Goal: Task Accomplishment & Management: Complete application form

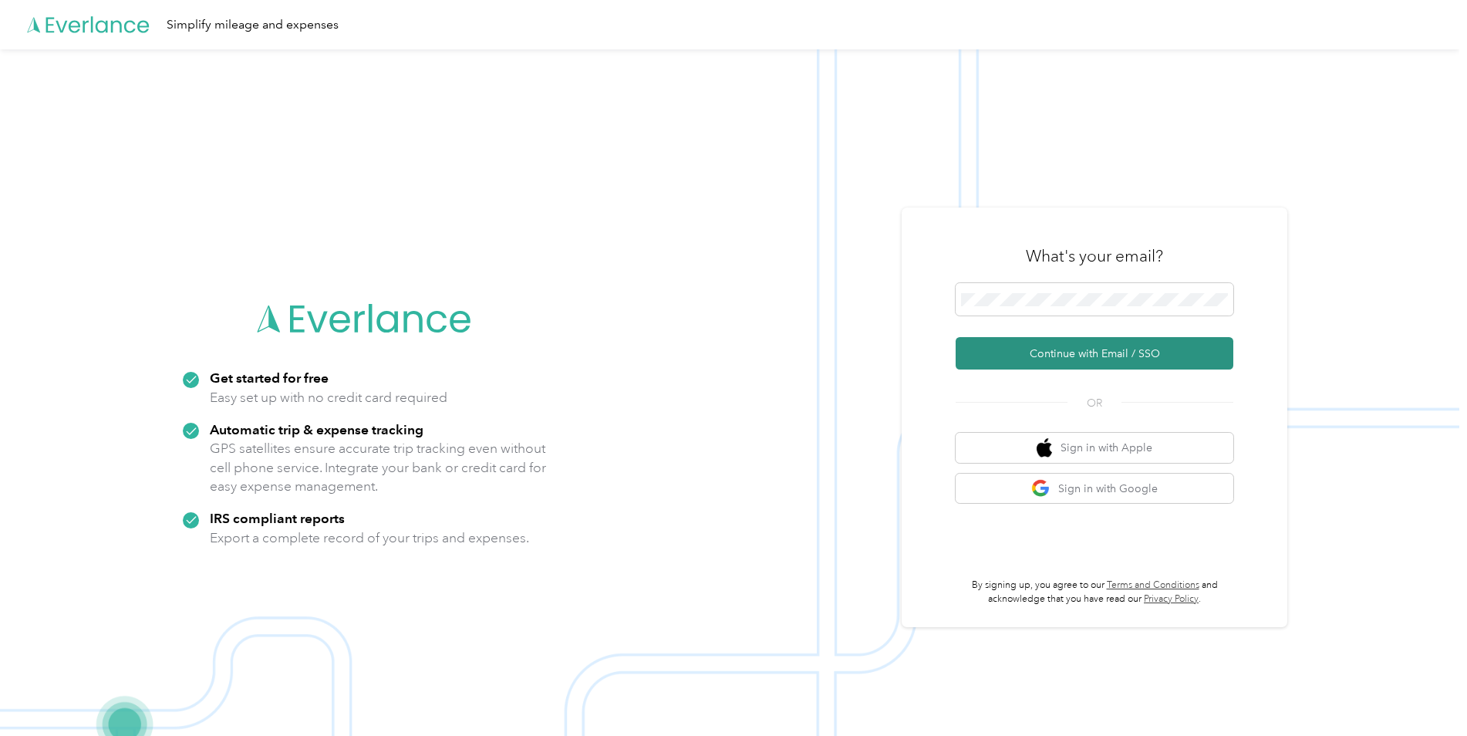
click at [1116, 353] on button "Continue with Email / SSO" at bounding box center [1095, 353] width 278 height 32
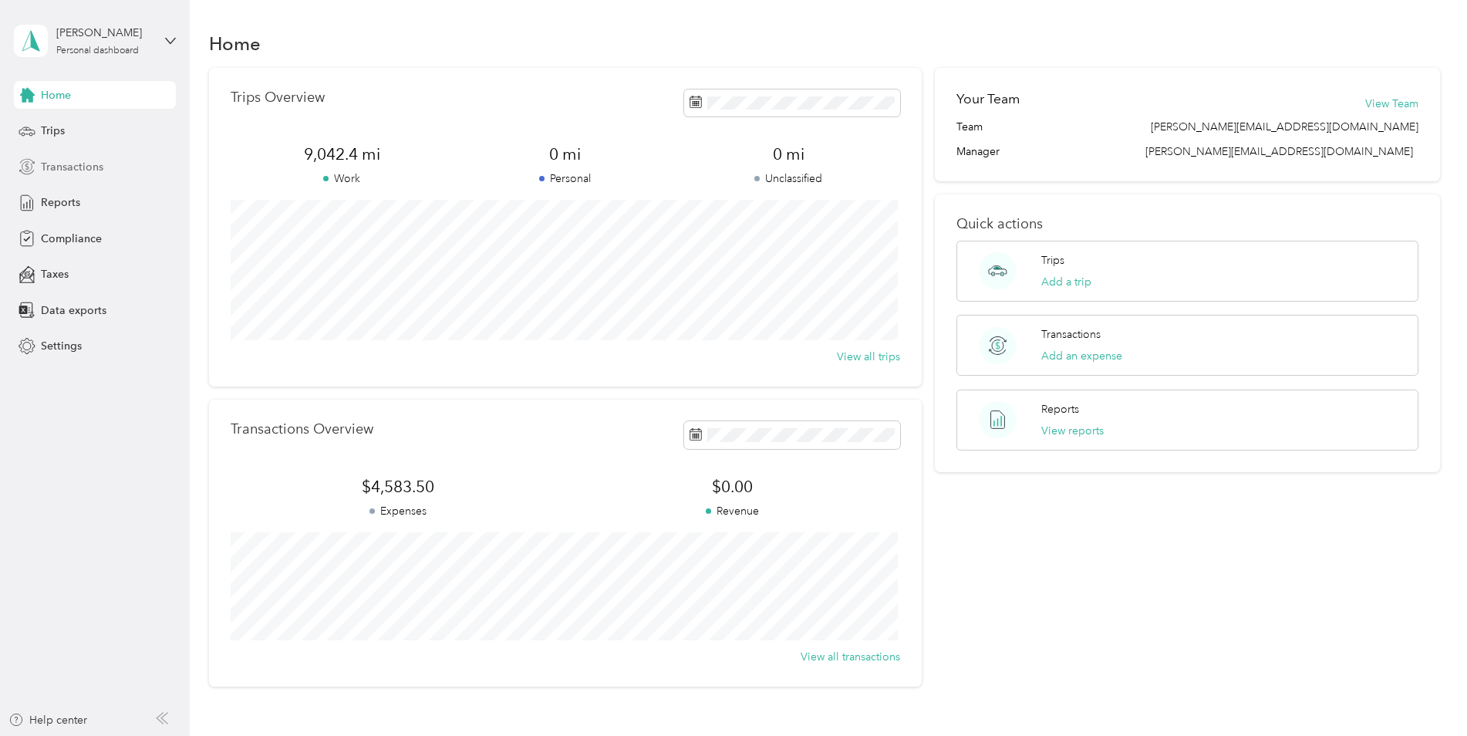
click at [67, 167] on span "Transactions" at bounding box center [72, 167] width 62 height 16
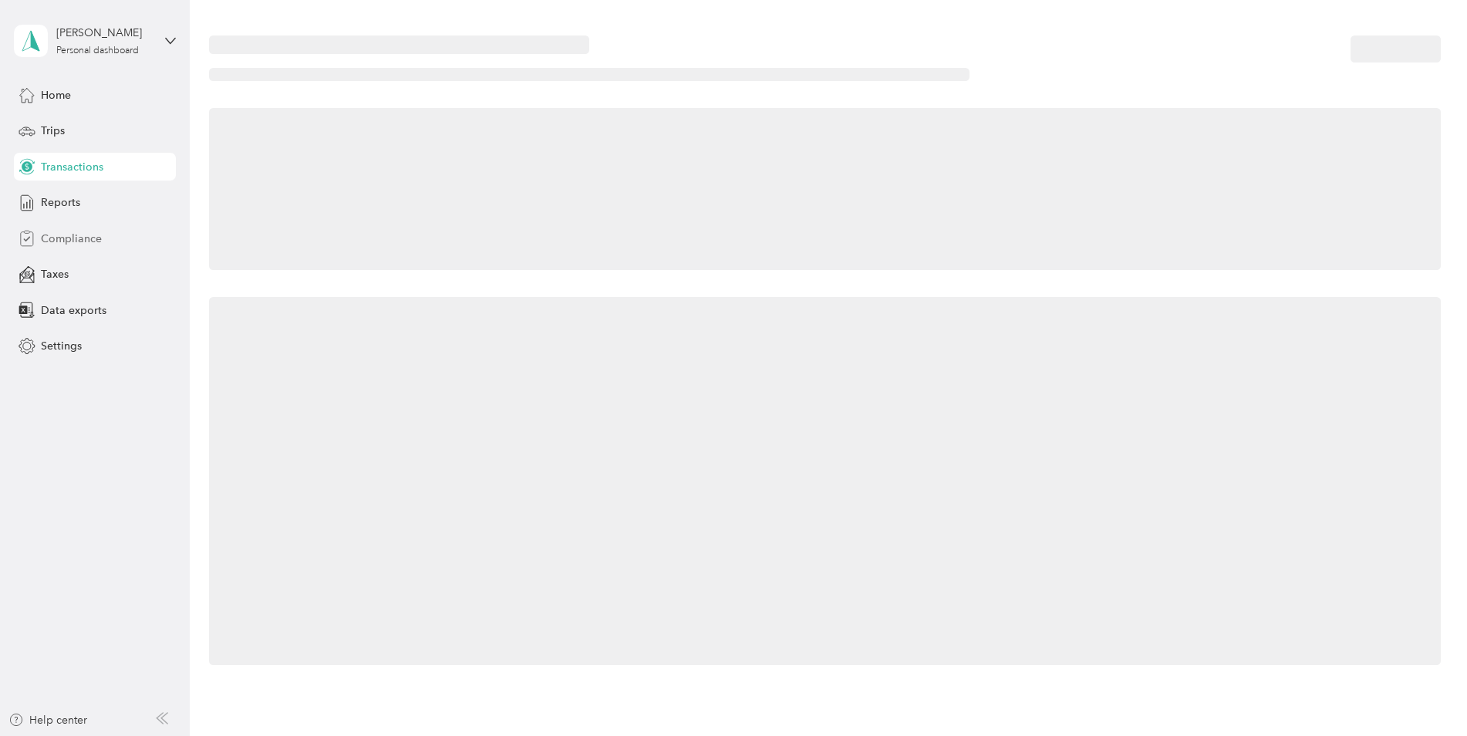
click at [69, 238] on span "Compliance" at bounding box center [71, 239] width 61 height 16
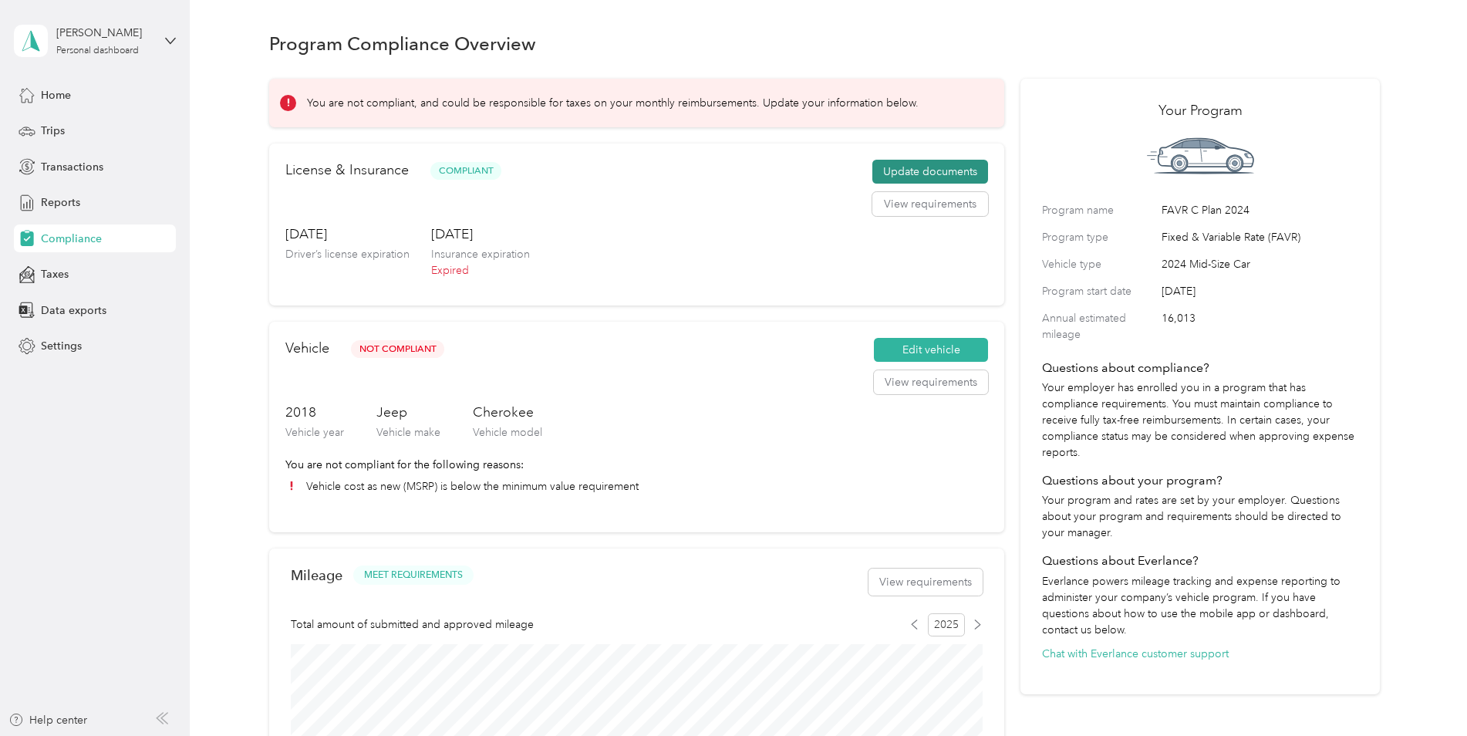
click at [934, 167] on button "Update documents" at bounding box center [931, 172] width 116 height 25
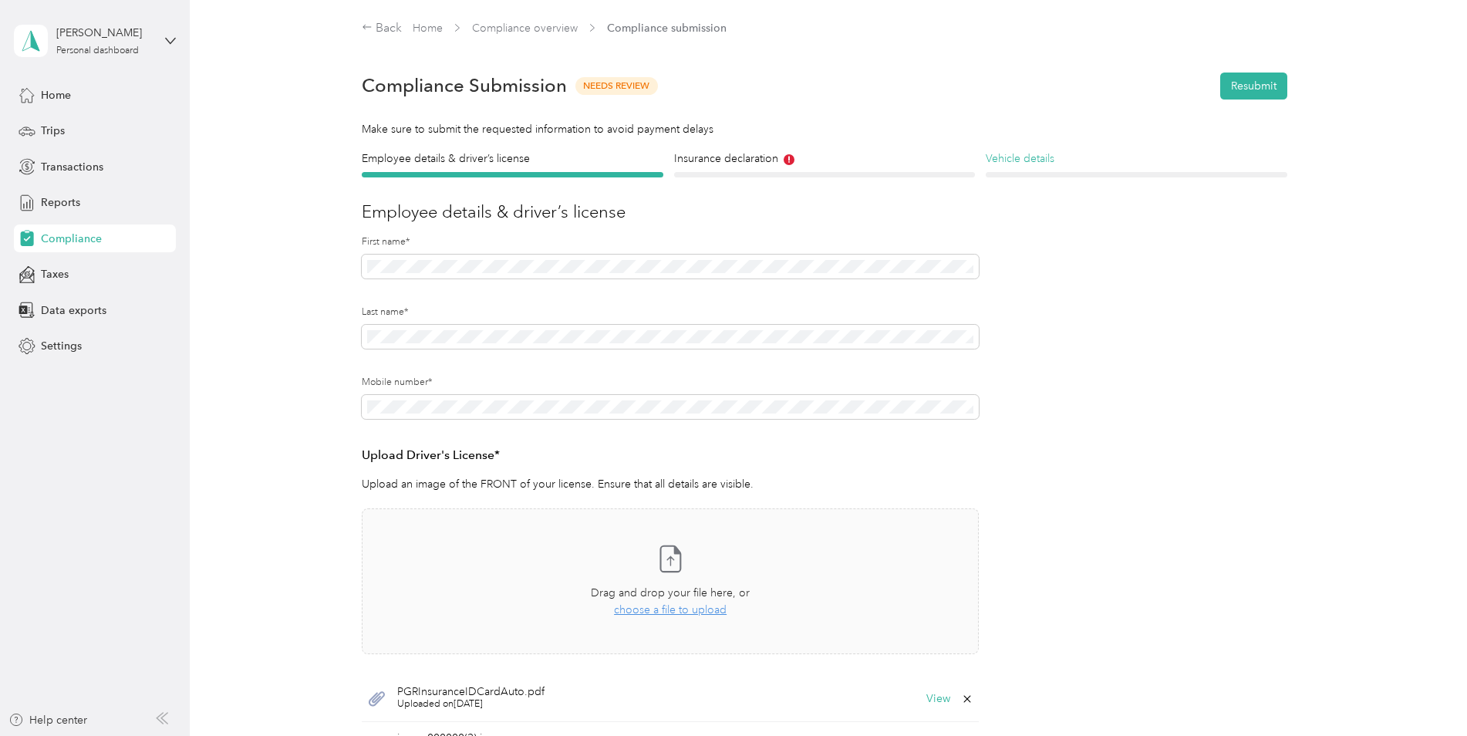
drag, startPoint x: 1248, startPoint y: 74, endPoint x: 1224, endPoint y: 136, distance: 66.5
click at [1249, 76] on button "Resubmit" at bounding box center [1254, 86] width 67 height 27
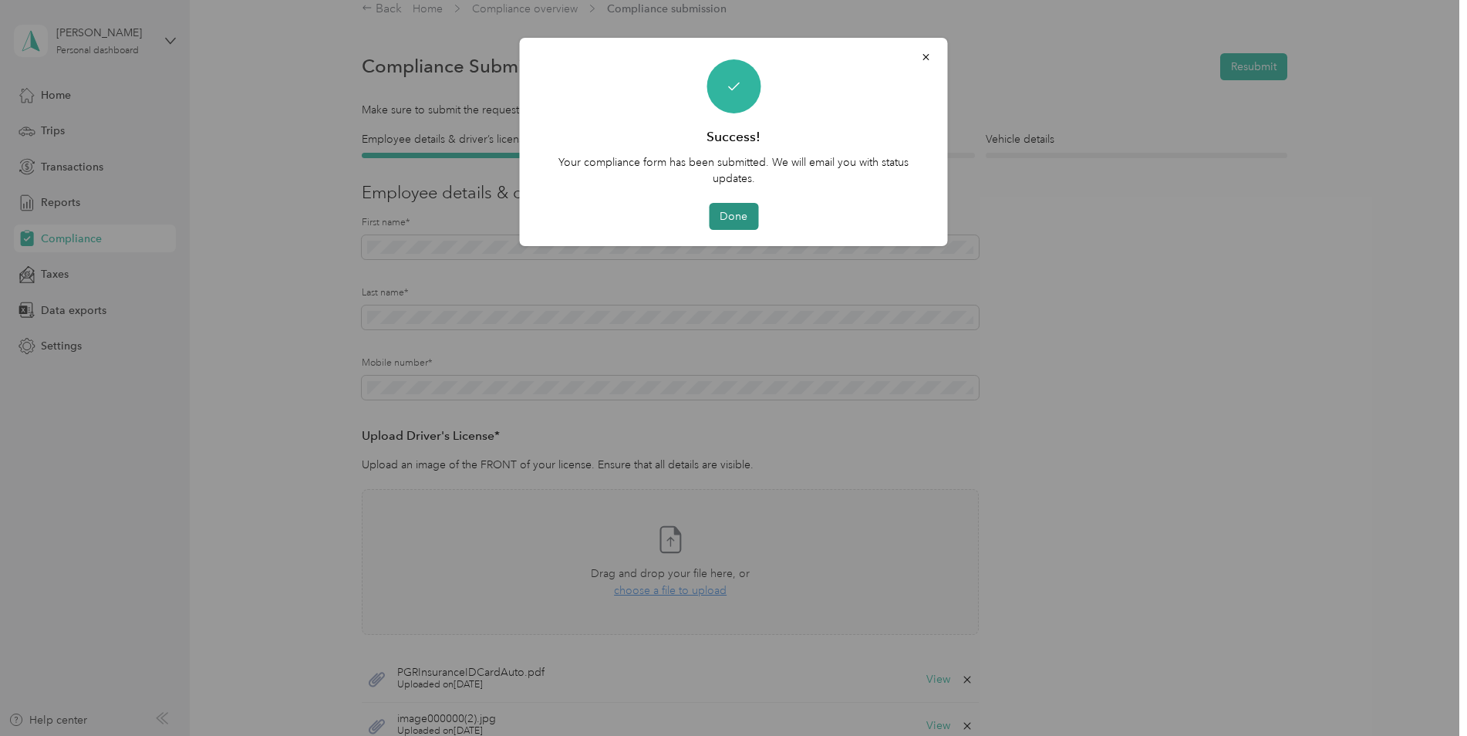
click at [726, 211] on button "Done" at bounding box center [733, 216] width 49 height 27
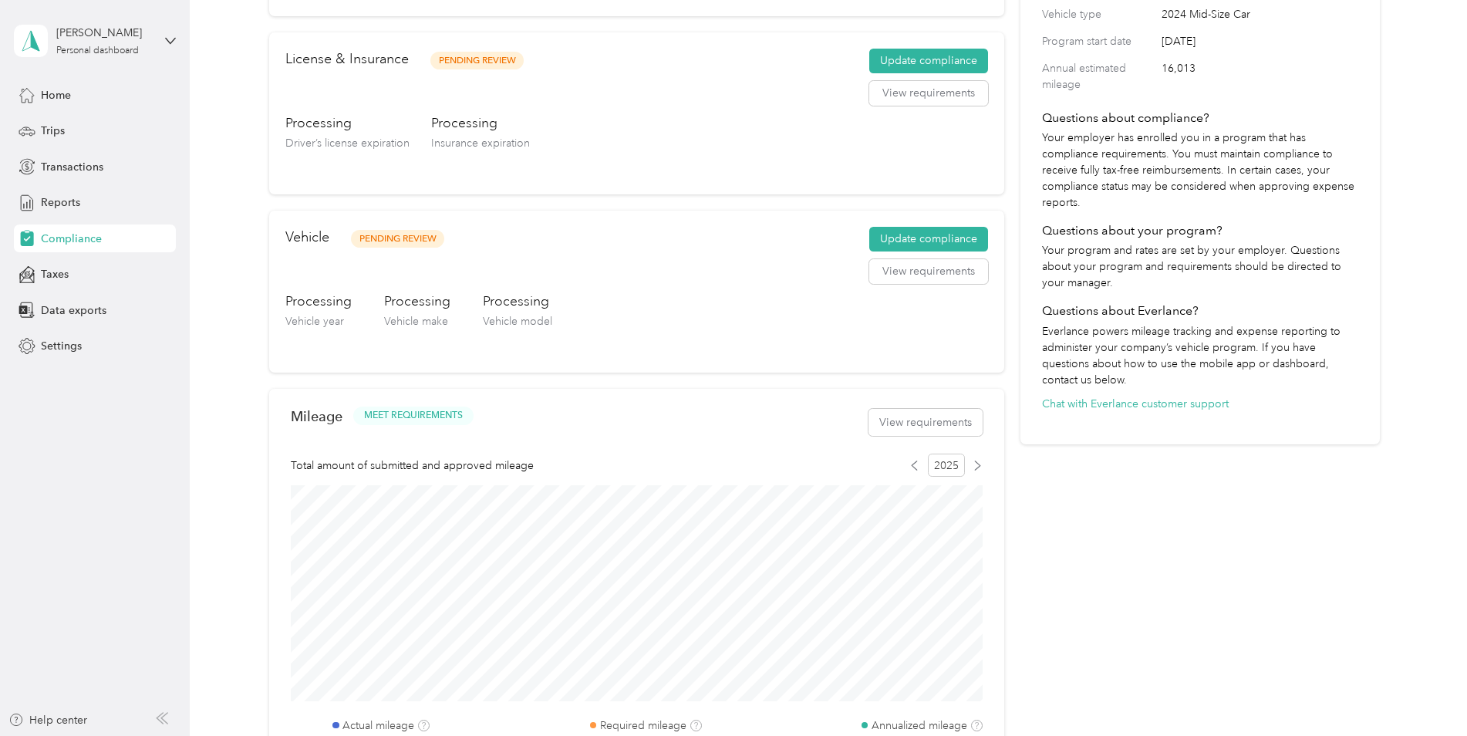
scroll to position [174, 0]
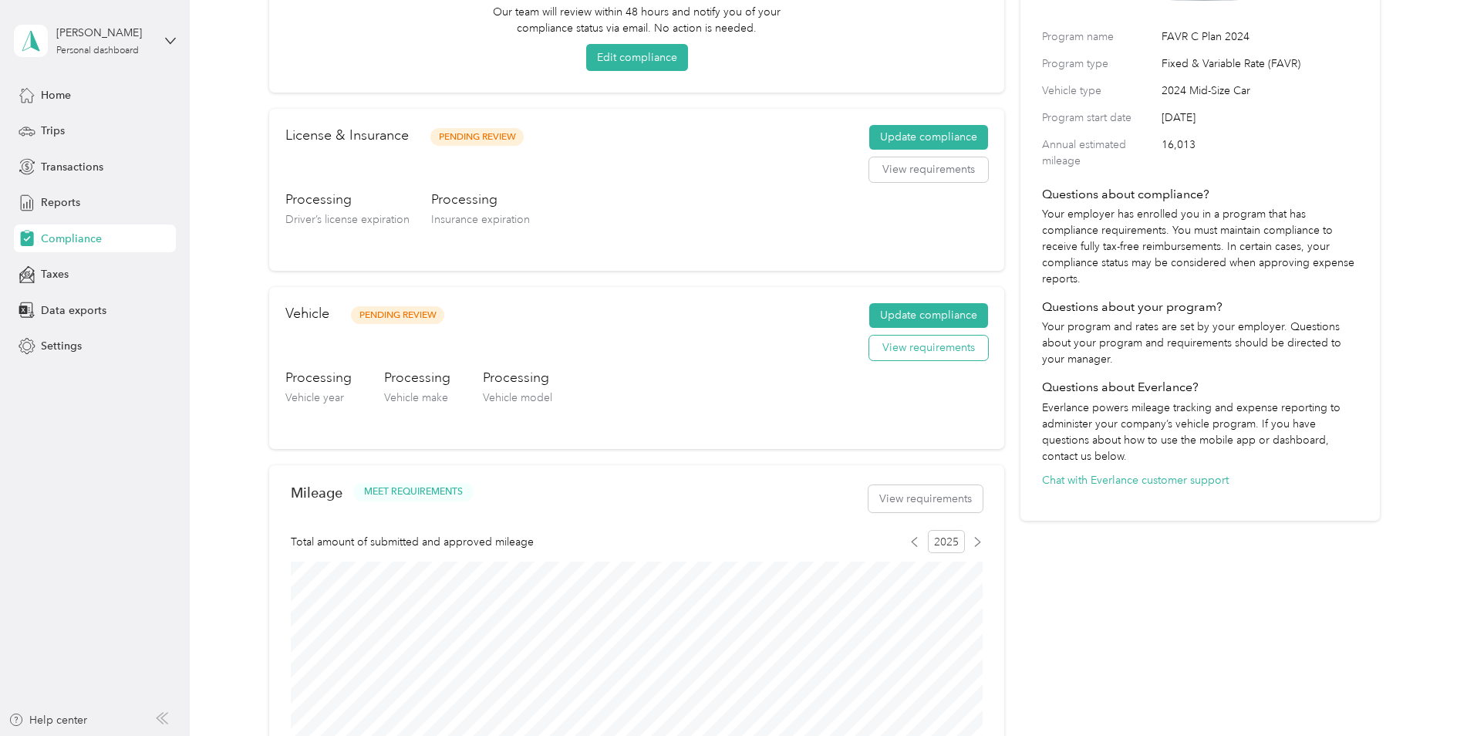
click at [921, 348] on button "View requirements" at bounding box center [928, 348] width 119 height 25
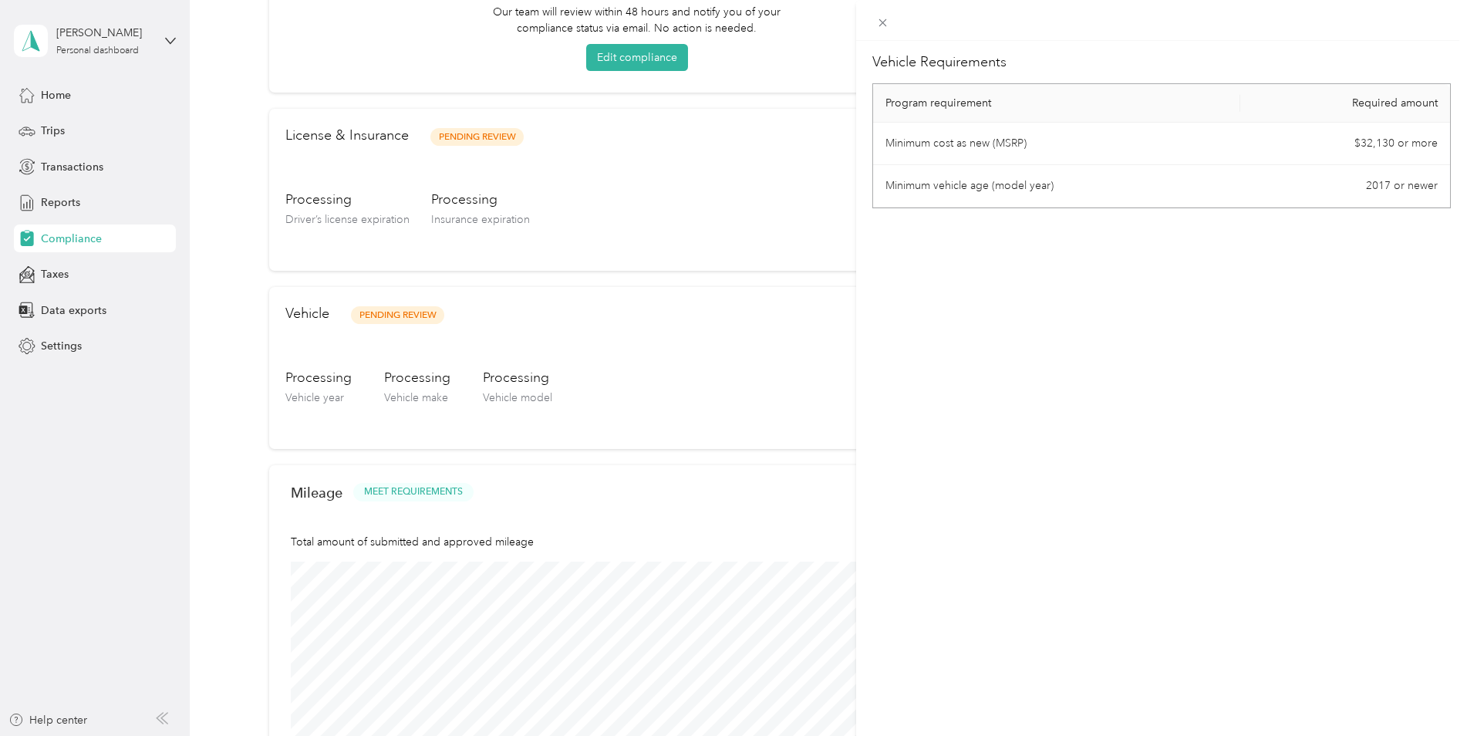
click at [46, 127] on div "Vehicle Requirements Program requirement Required amount Minimum cost as new (M…" at bounding box center [733, 368] width 1467 height 736
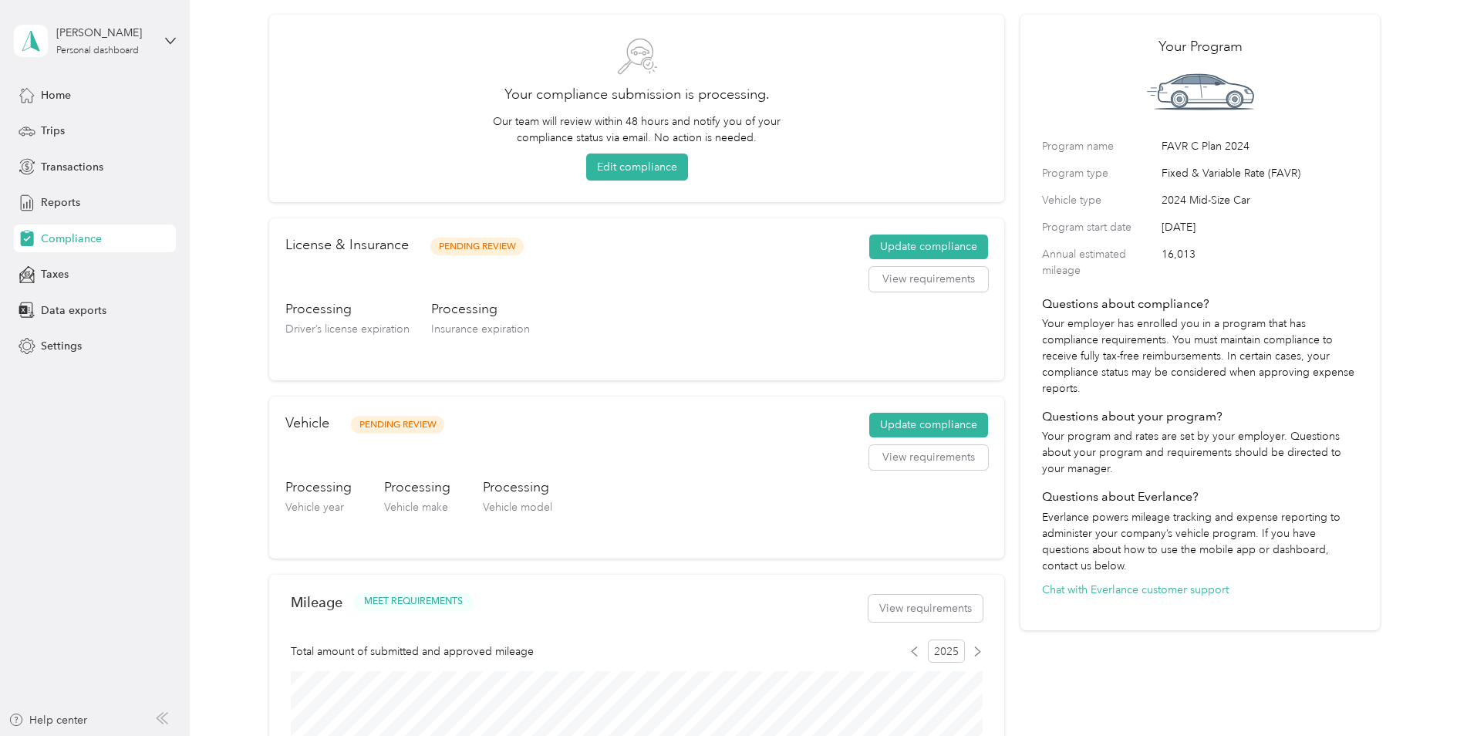
scroll to position [0, 0]
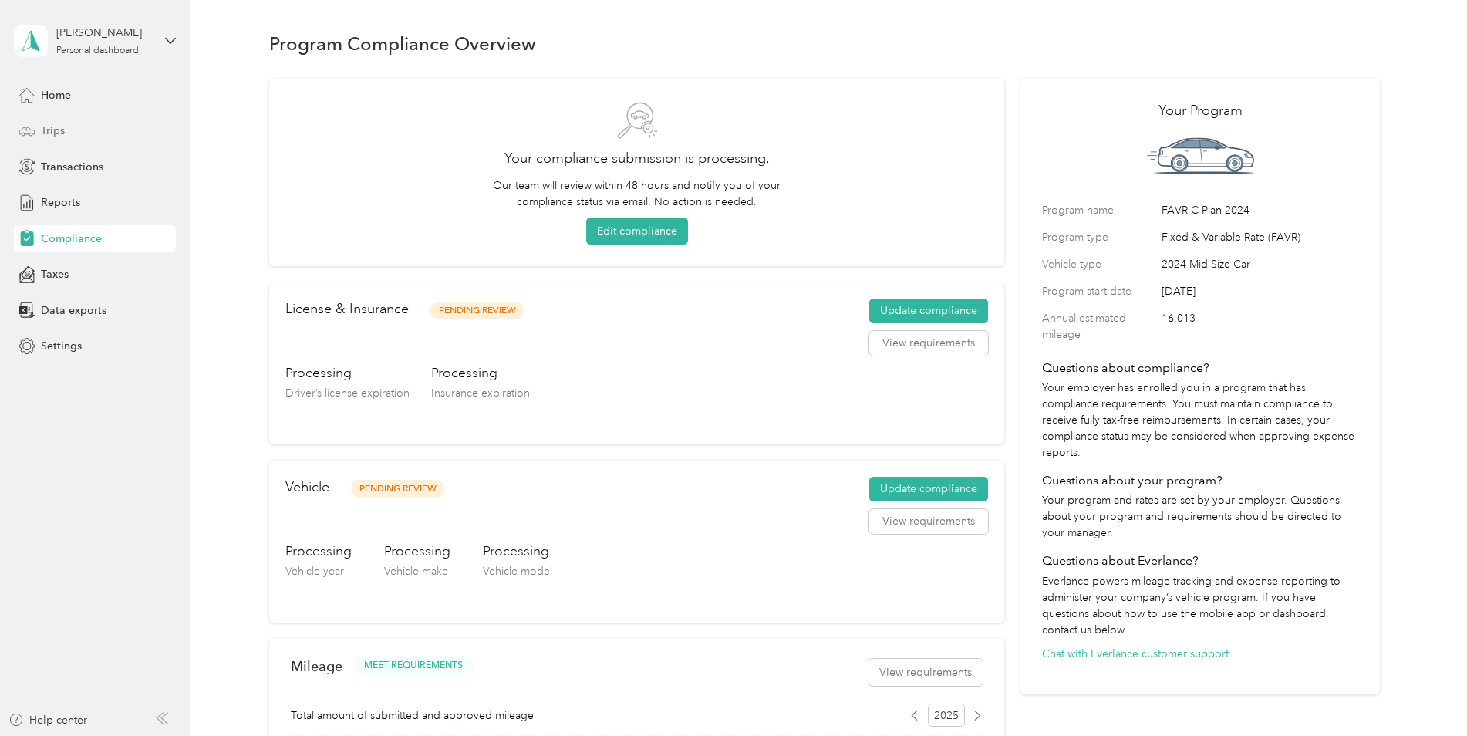
click at [52, 130] on span "Trips" at bounding box center [53, 131] width 24 height 16
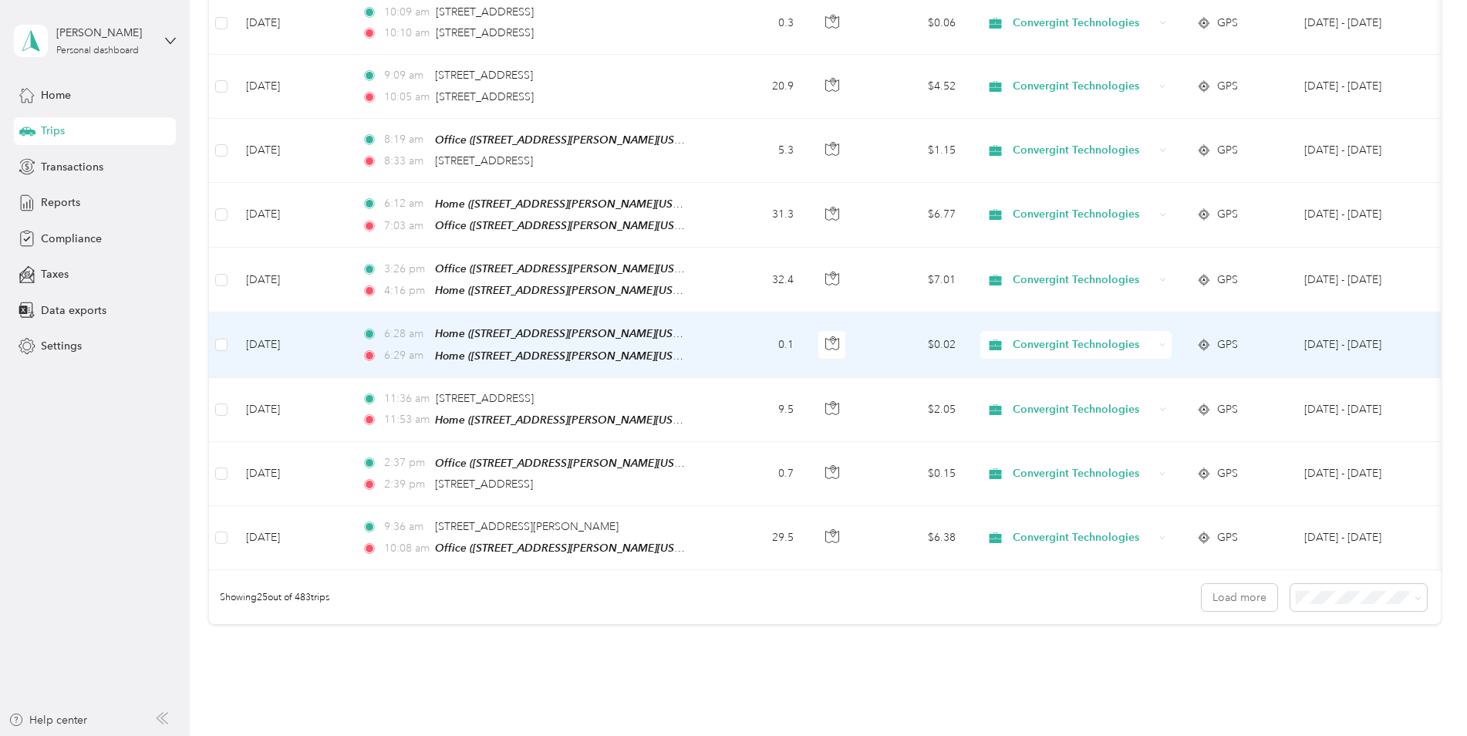
scroll to position [1312, 0]
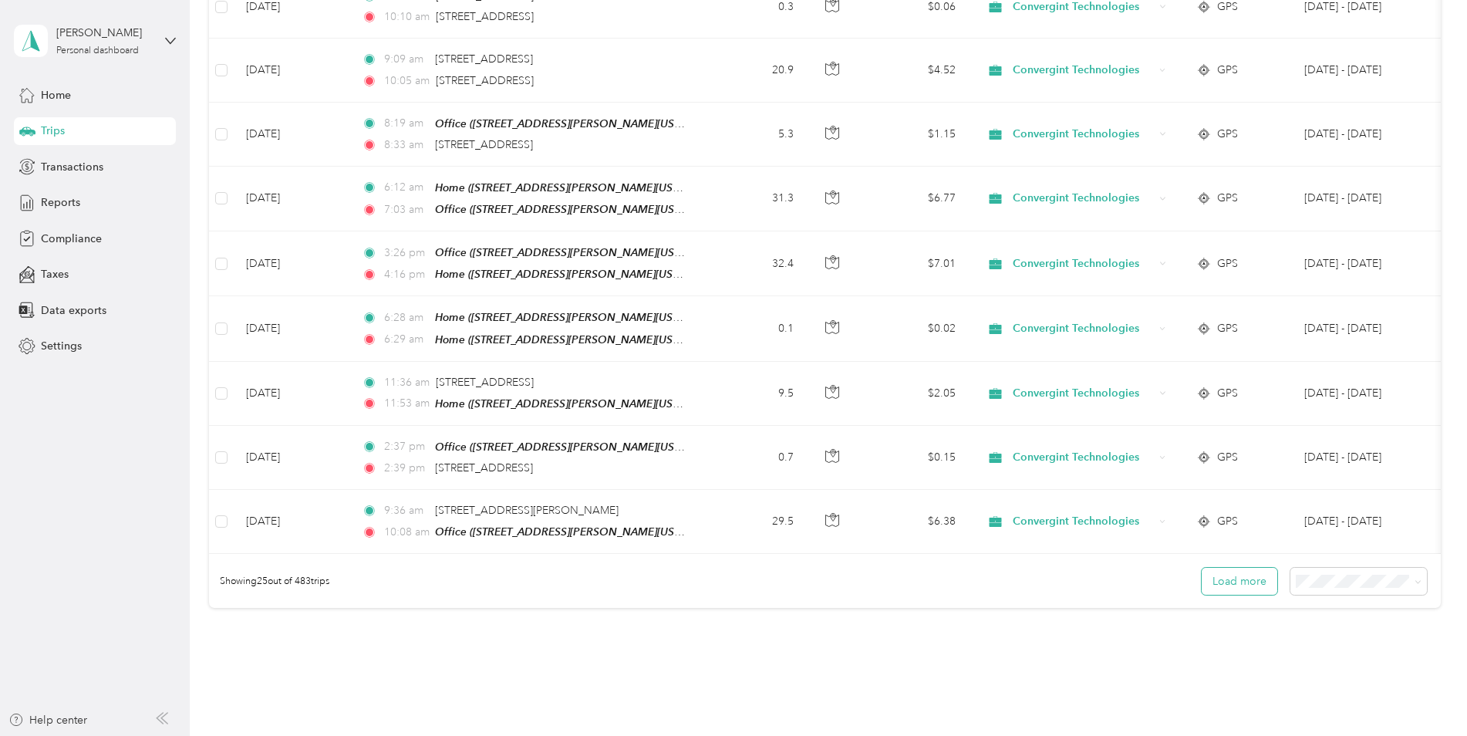
click at [1217, 572] on button "Load more" at bounding box center [1240, 581] width 76 height 27
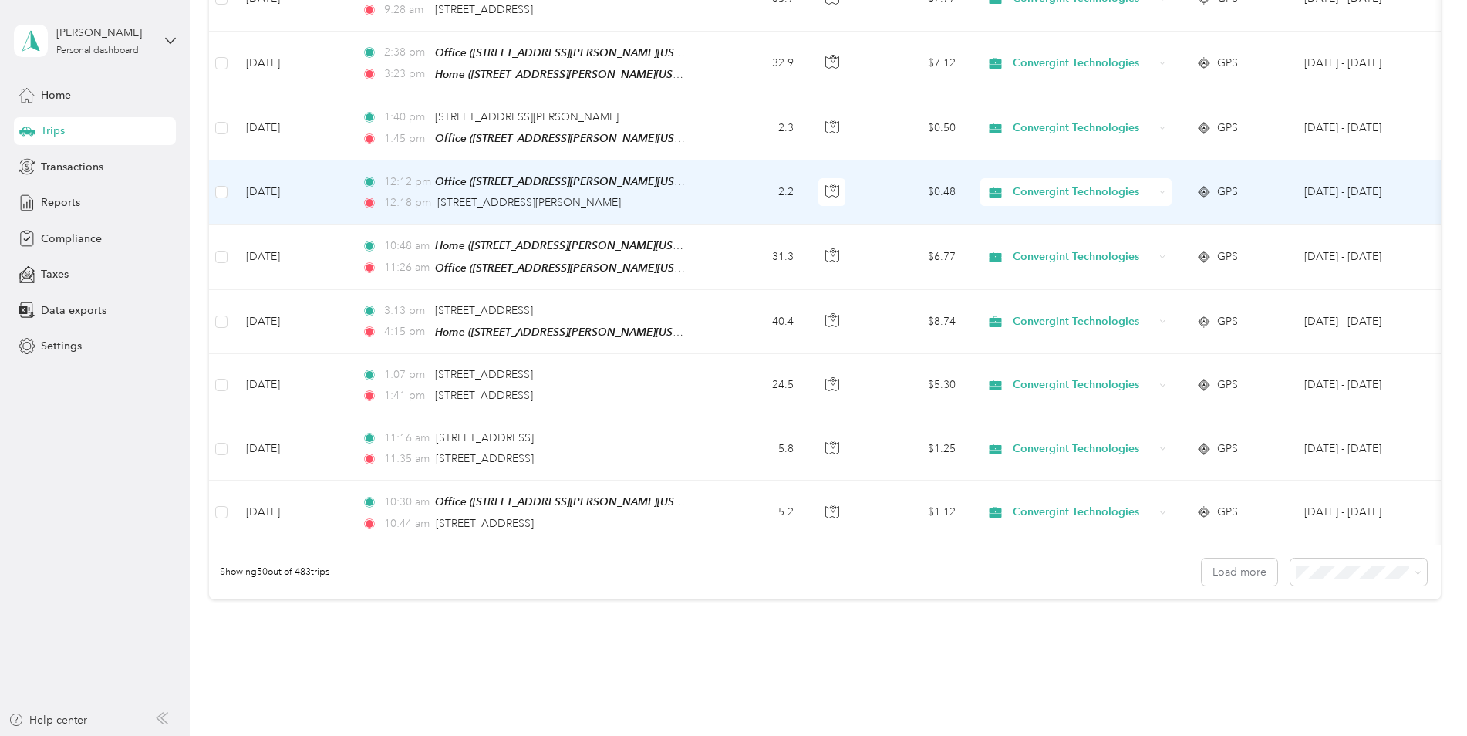
scroll to position [2932, 0]
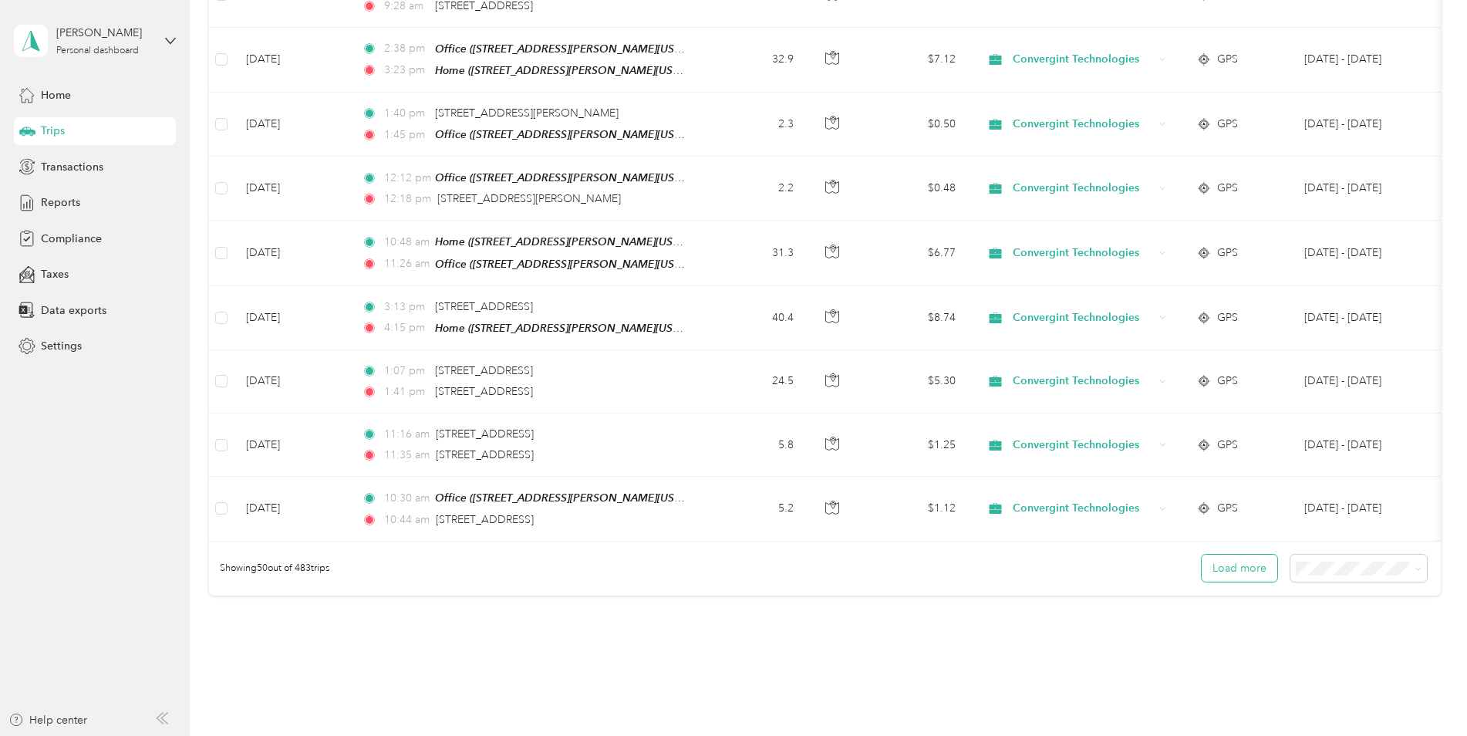
click at [1234, 555] on button "Load more" at bounding box center [1240, 568] width 76 height 27
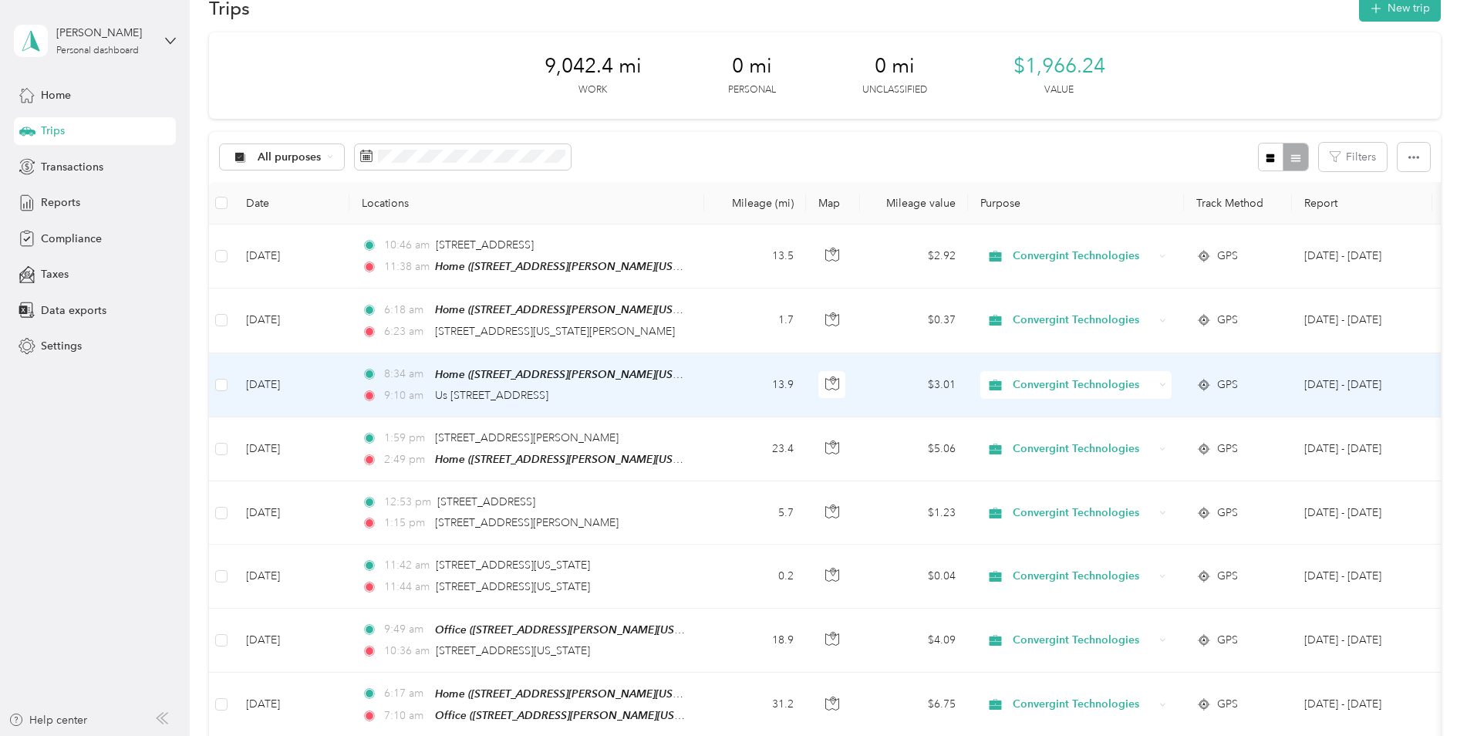
scroll to position [0, 0]
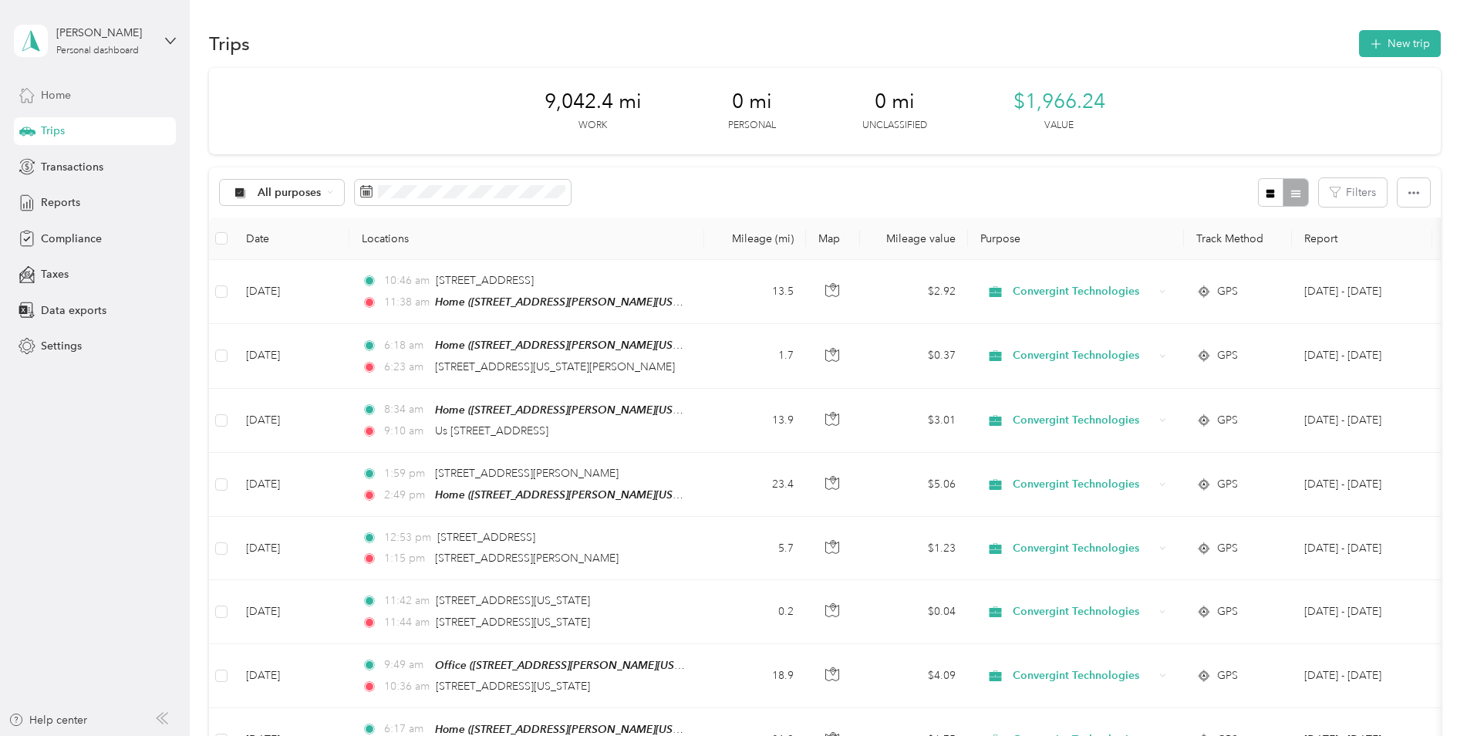
click at [56, 93] on span "Home" at bounding box center [56, 95] width 30 height 16
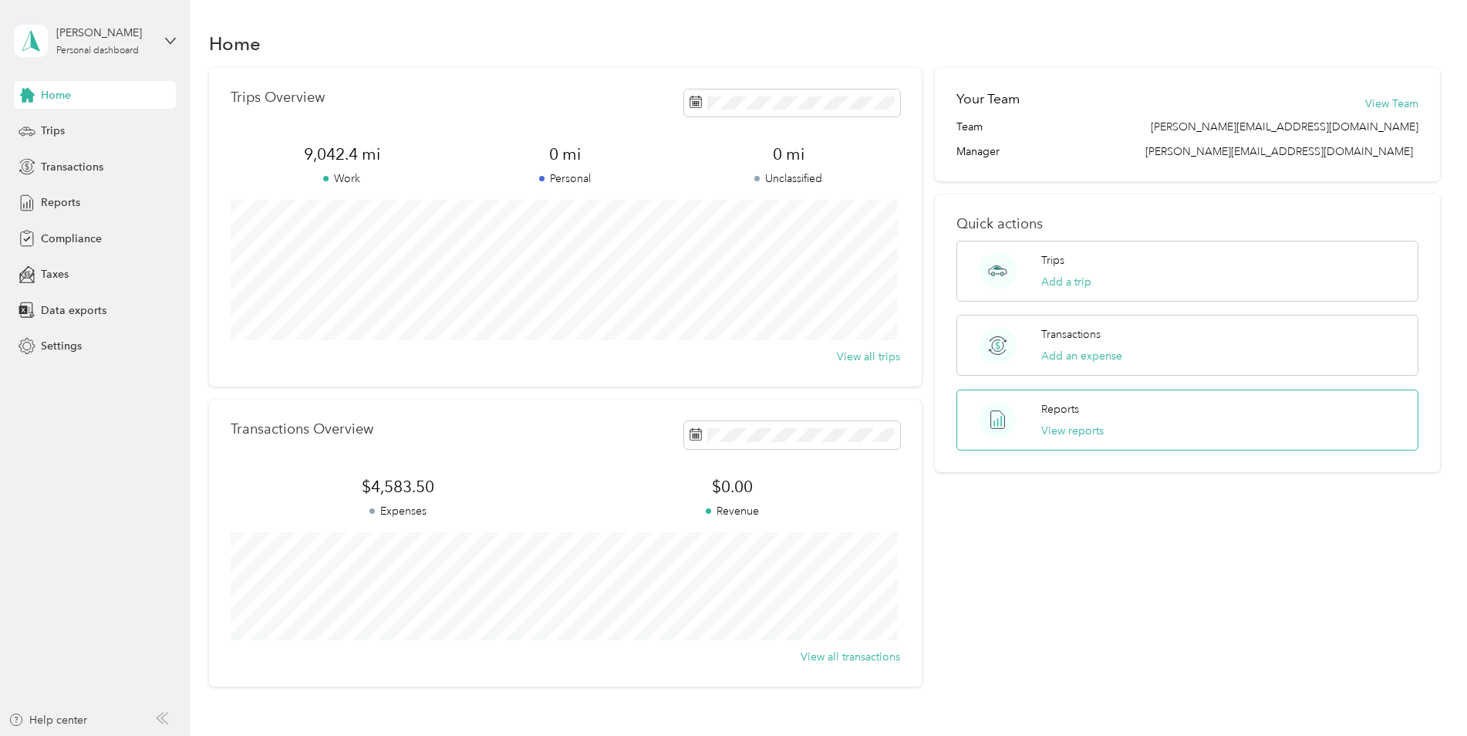
click at [992, 423] on icon at bounding box center [998, 419] width 38 height 37
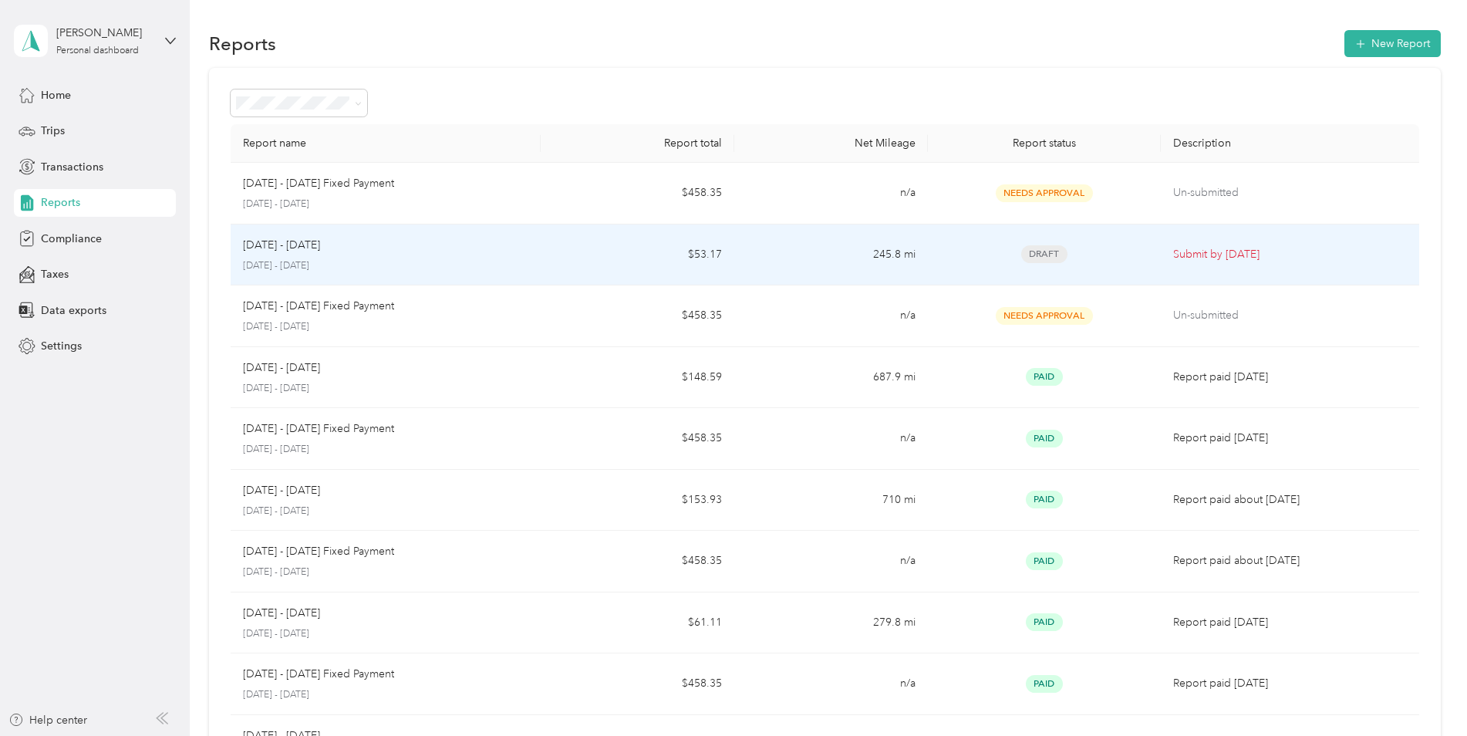
click at [1202, 256] on p "Submit by [DATE]" at bounding box center [1290, 254] width 234 height 17
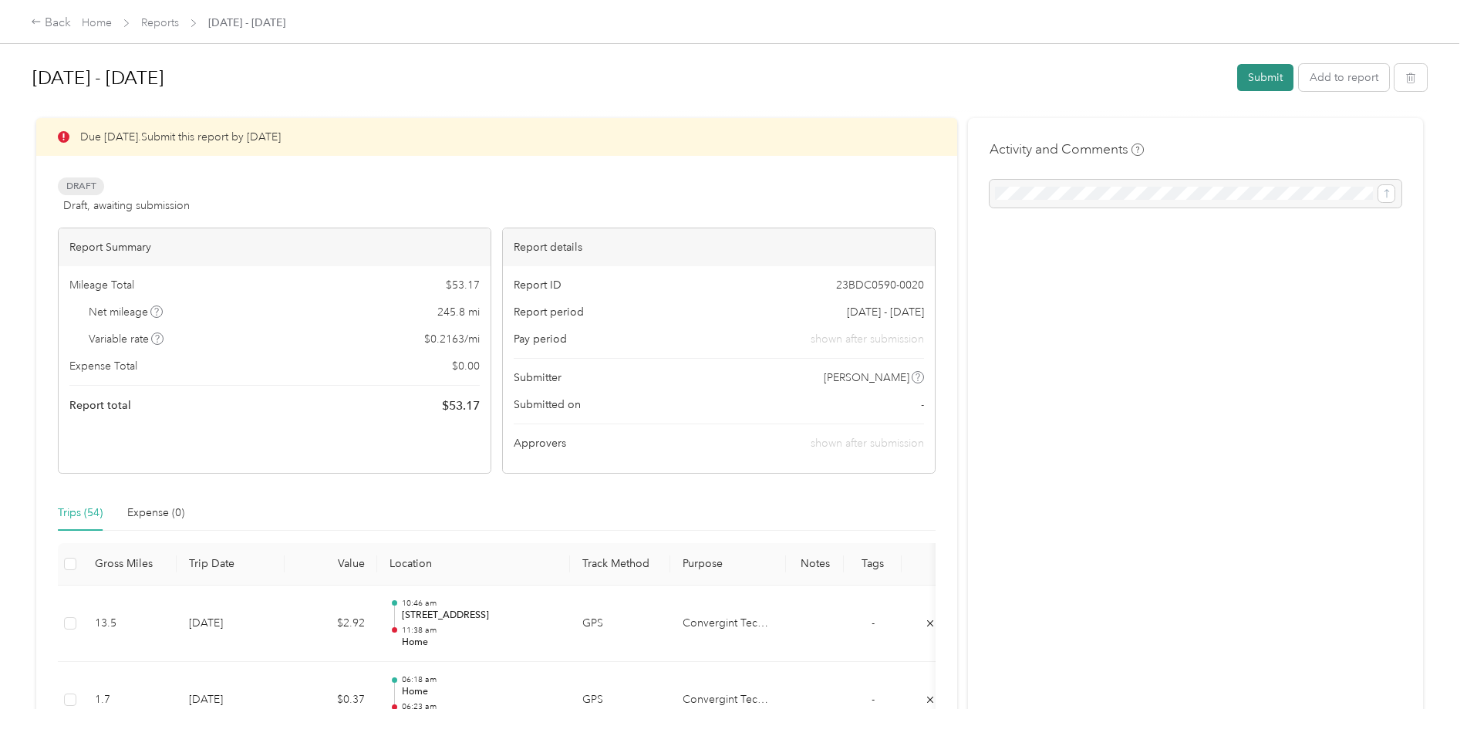
click at [1260, 76] on button "Submit" at bounding box center [1265, 77] width 56 height 27
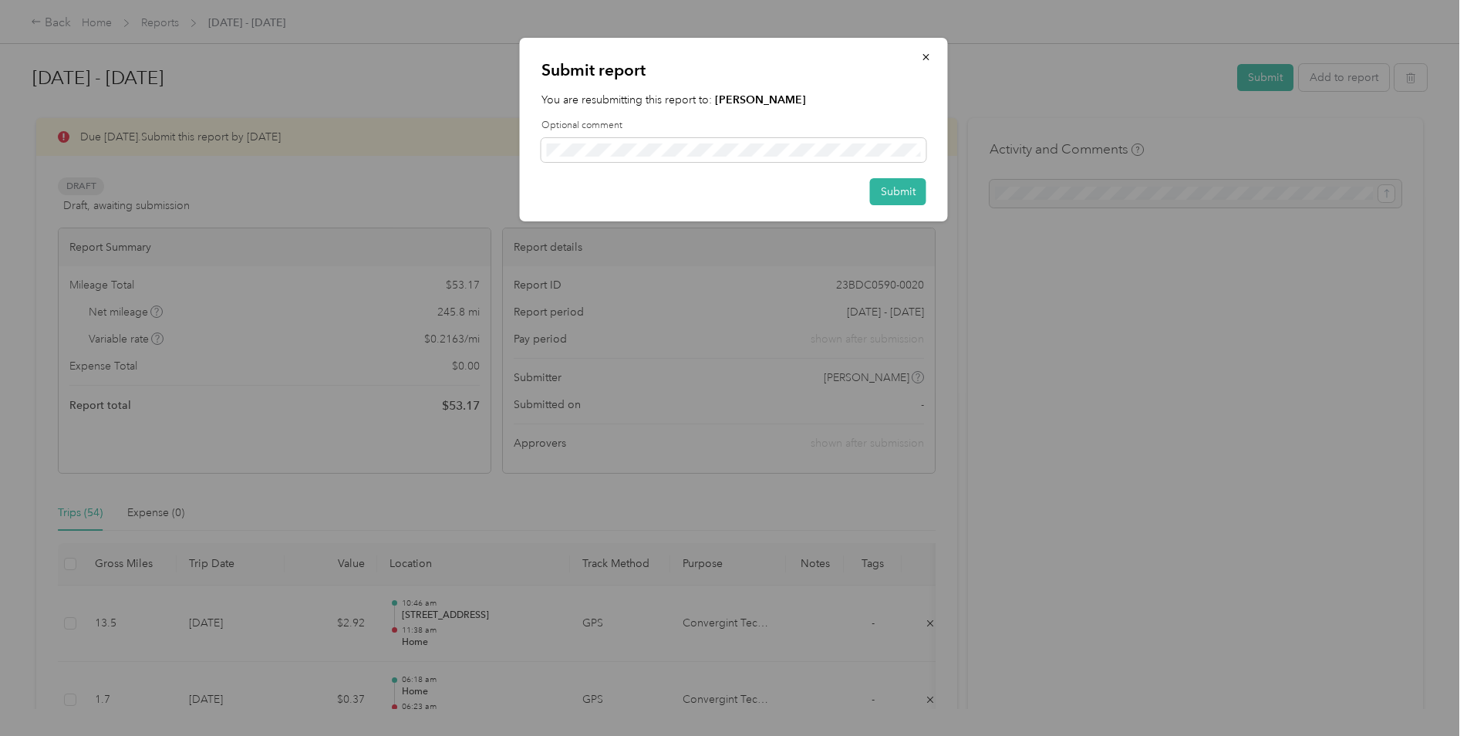
drag, startPoint x: 896, startPoint y: 189, endPoint x: 1077, endPoint y: 264, distance: 196.1
click at [900, 195] on button "Submit" at bounding box center [898, 191] width 56 height 27
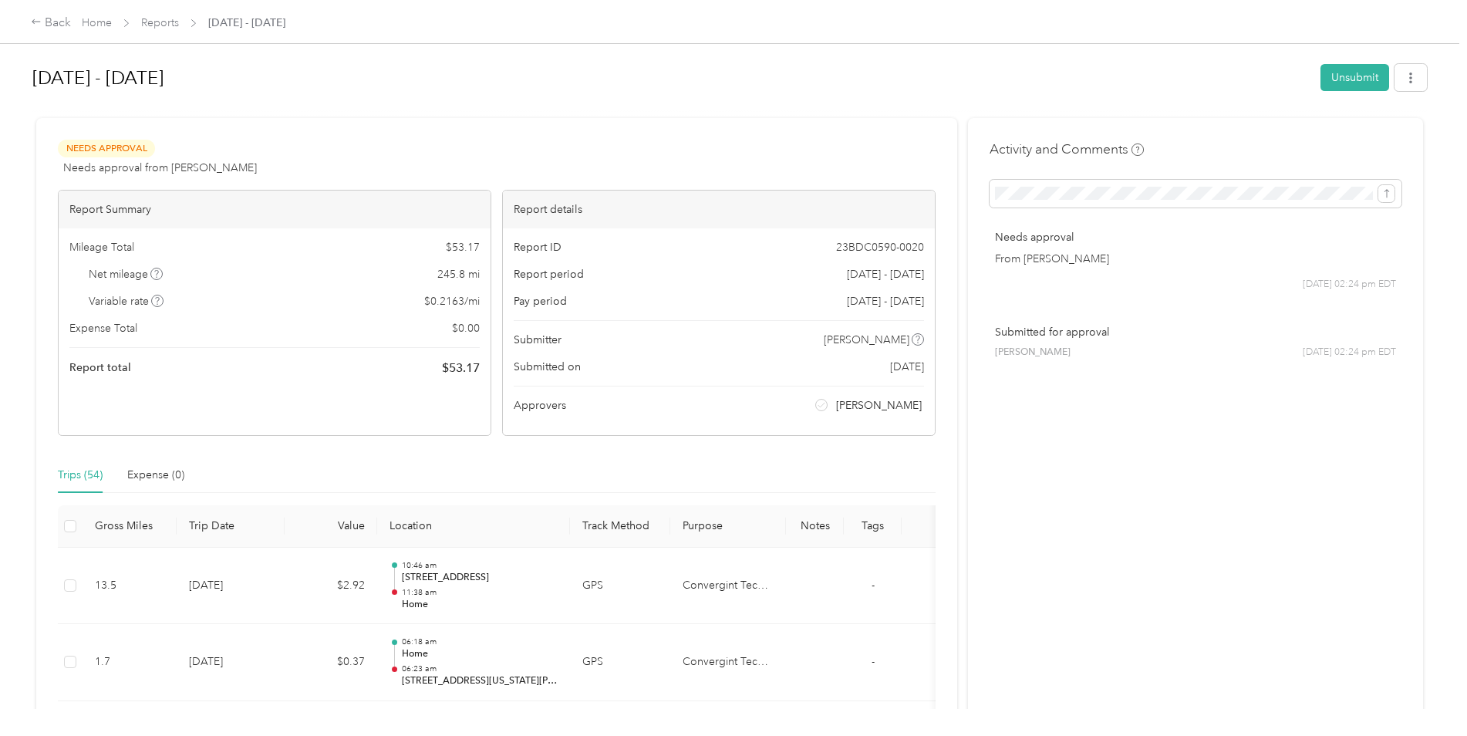
drag, startPoint x: 49, startPoint y: 19, endPoint x: 84, endPoint y: 56, distance: 51.3
click at [49, 19] on div "Back" at bounding box center [51, 23] width 40 height 19
